Goal: Task Accomplishment & Management: Manage account settings

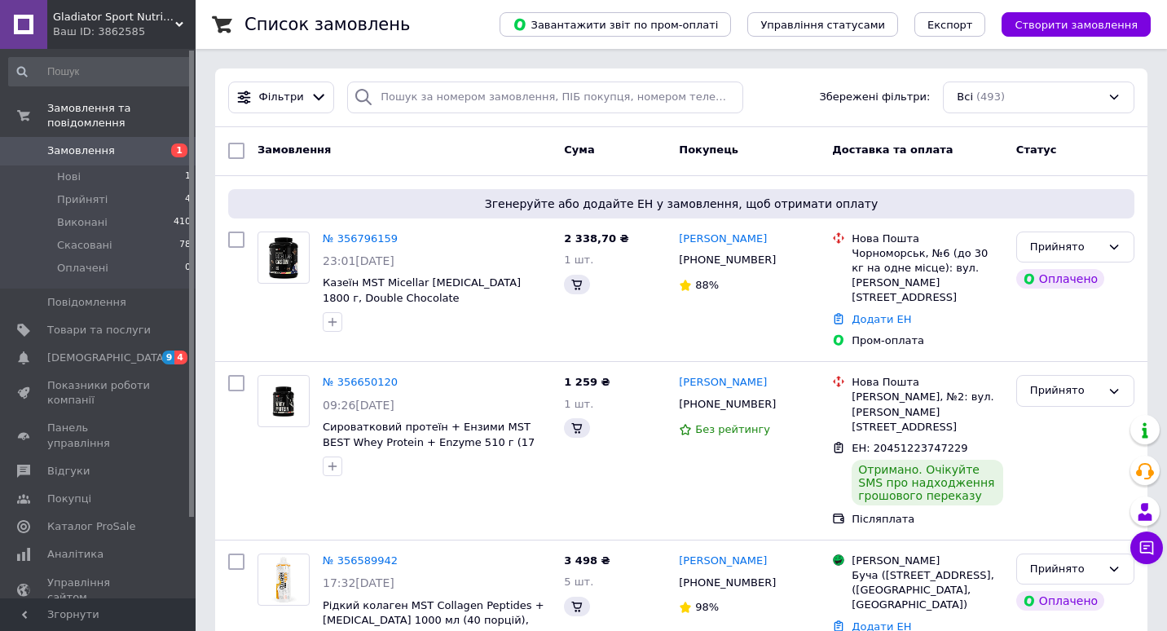
click at [108, 143] on span "Замовлення" at bounding box center [98, 150] width 103 height 15
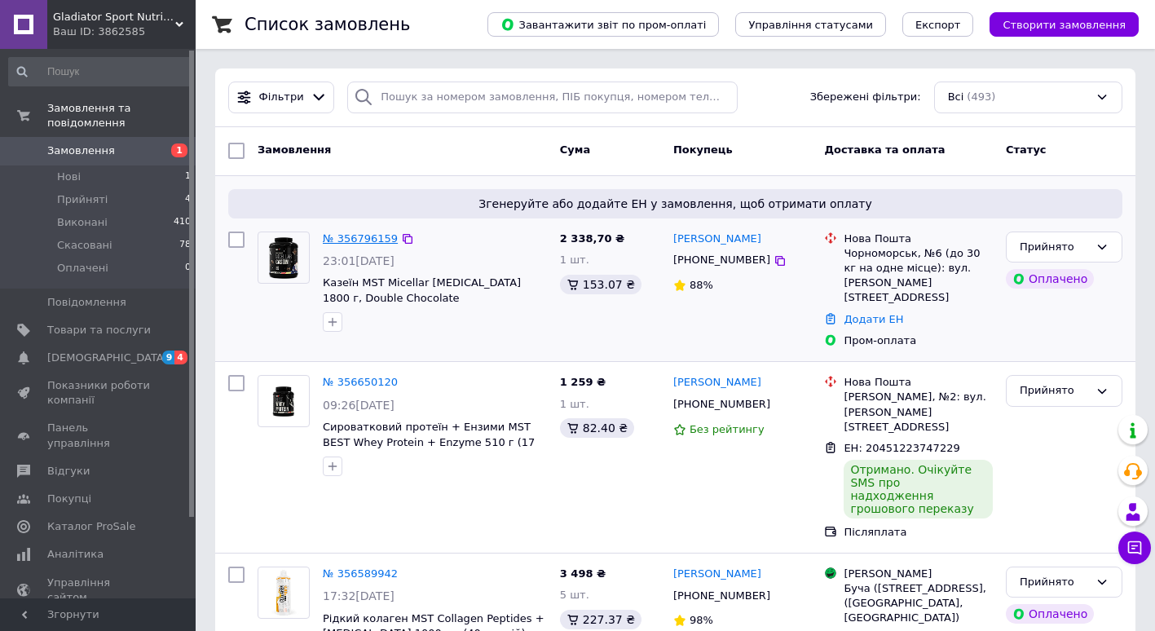
click at [346, 242] on link "№ 356796159" at bounding box center [360, 238] width 75 height 12
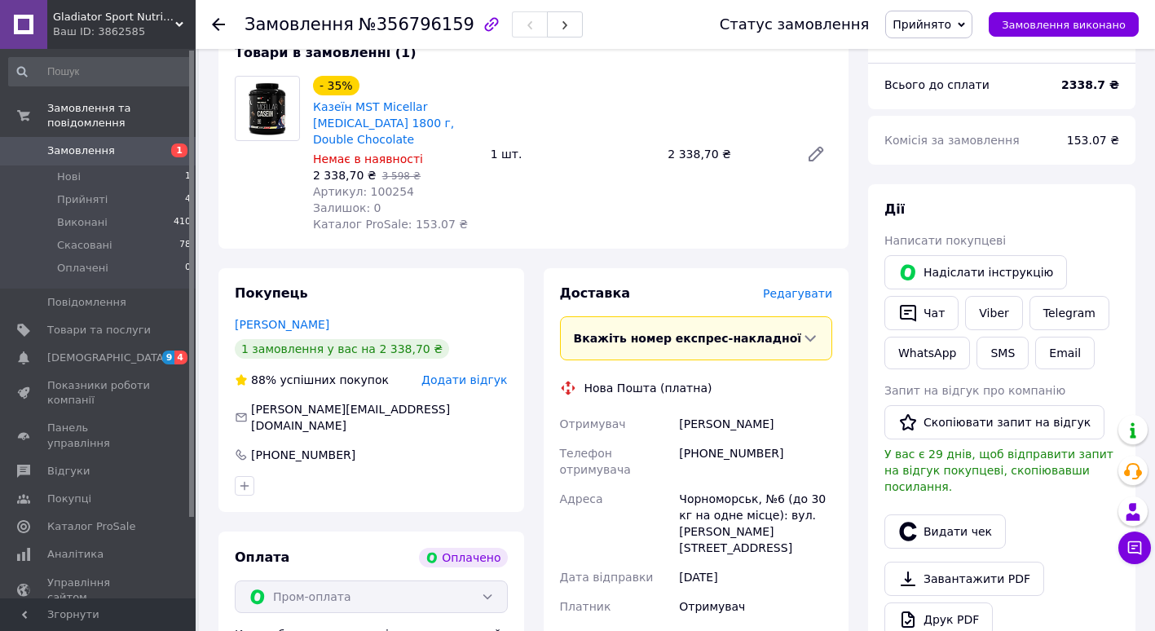
scroll to position [326, 0]
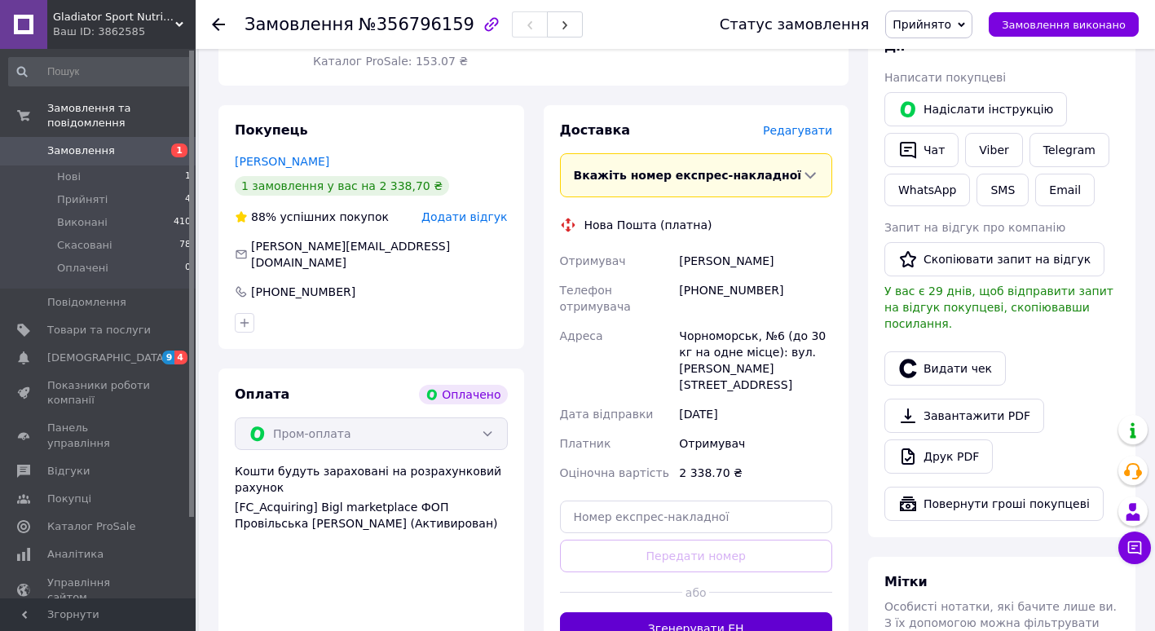
click at [721, 612] on button "Згенерувати ЕН" at bounding box center [696, 628] width 273 height 33
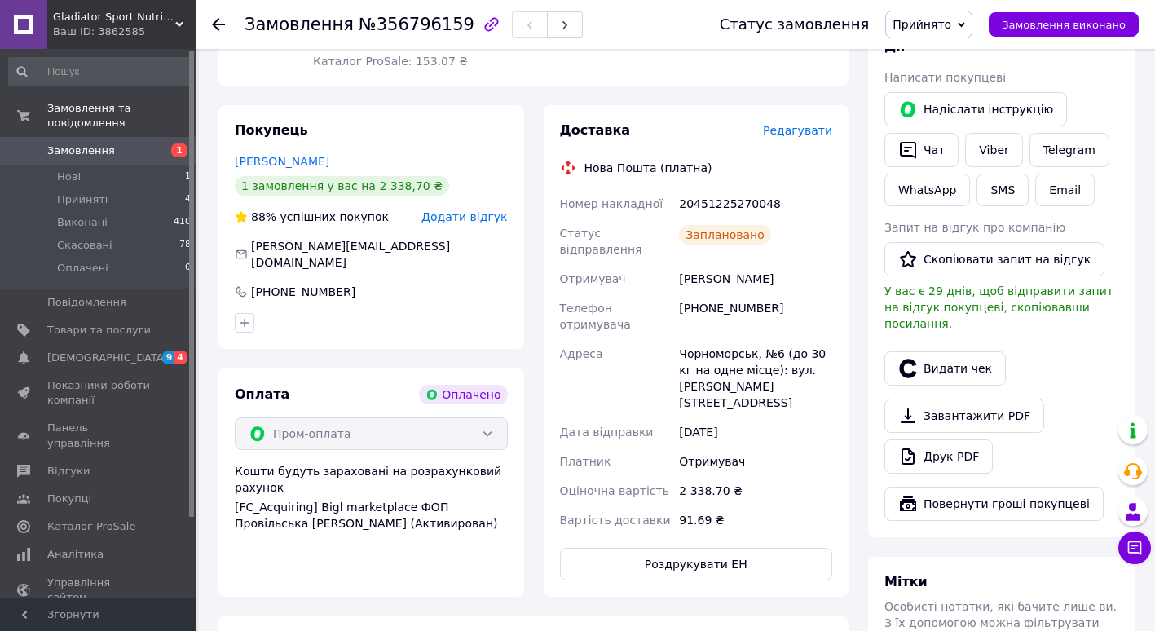
click at [218, 20] on use at bounding box center [218, 24] width 13 height 13
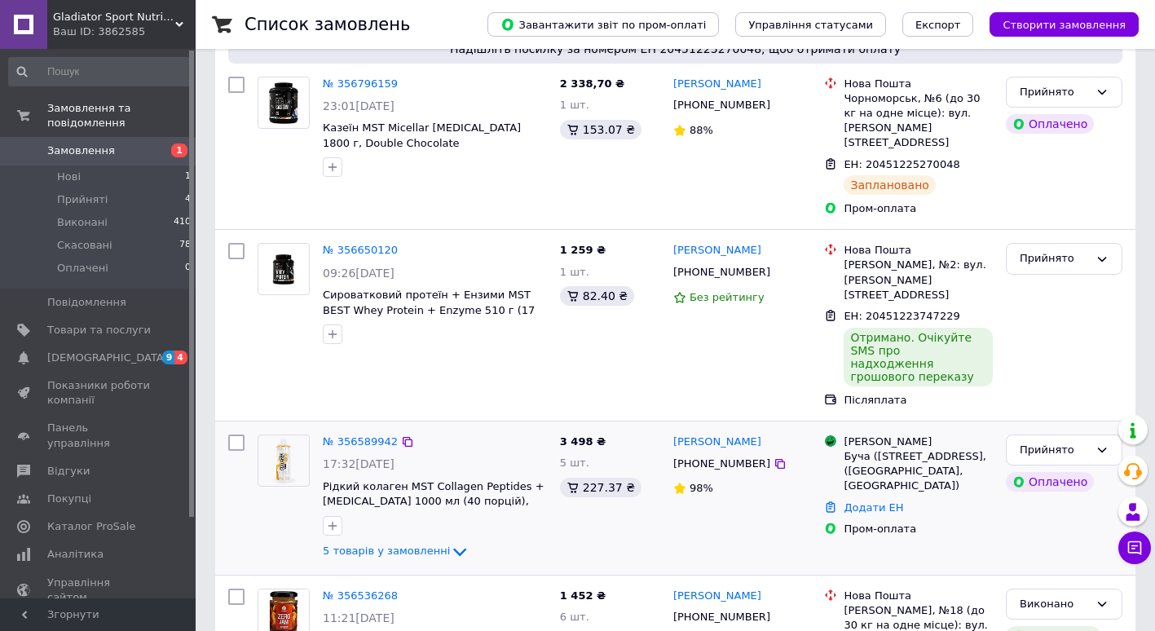
scroll to position [163, 0]
